Goal: Task Accomplishment & Management: Use online tool/utility

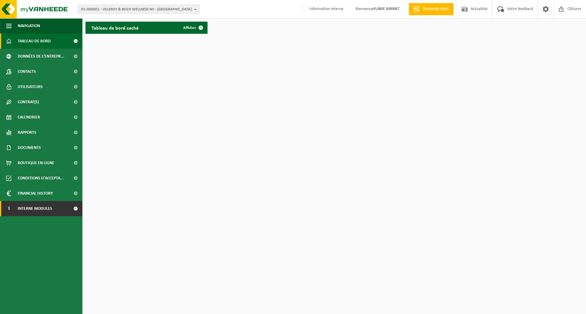
click at [63, 208] on link "I Interne modules" at bounding box center [41, 208] width 82 height 15
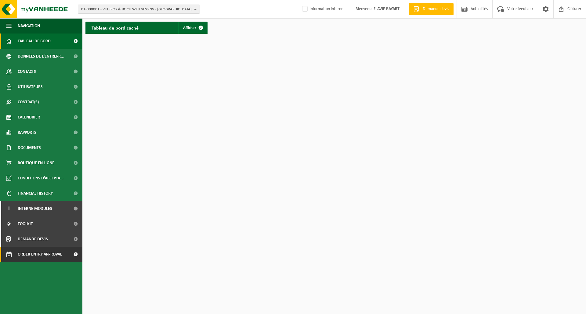
click at [59, 257] on span "Order entry approval" at bounding box center [40, 254] width 44 height 15
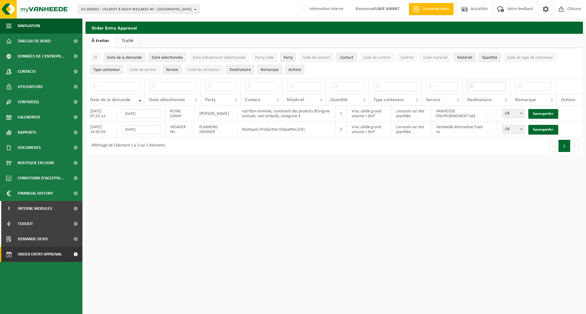
click at [483, 86] on input "text" at bounding box center [486, 86] width 39 height 9
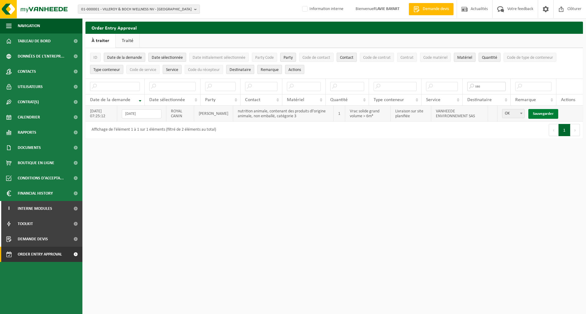
type input "sas"
click at [542, 114] on link "Sauvegarder" at bounding box center [543, 114] width 30 height 10
